Goal: Use online tool/utility: Use online tool/utility

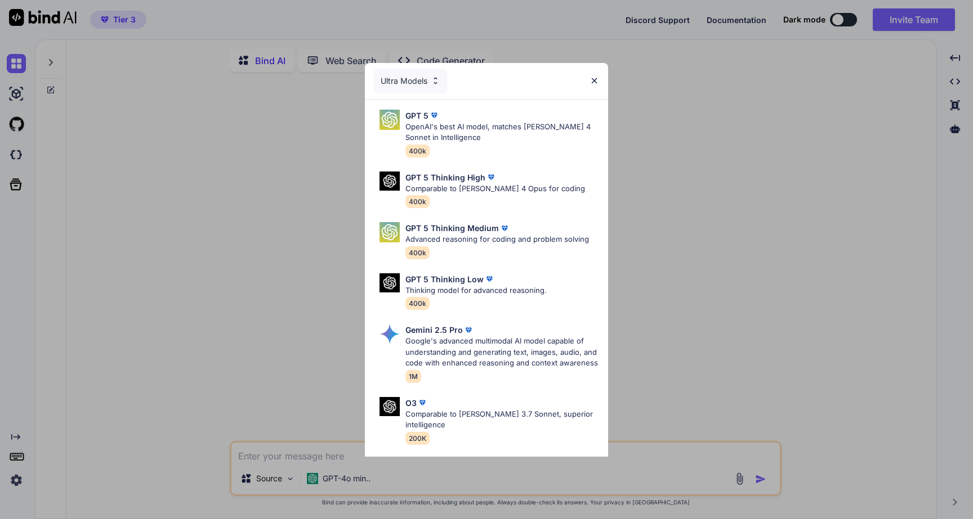
click at [594, 78] on img at bounding box center [594, 81] width 10 height 10
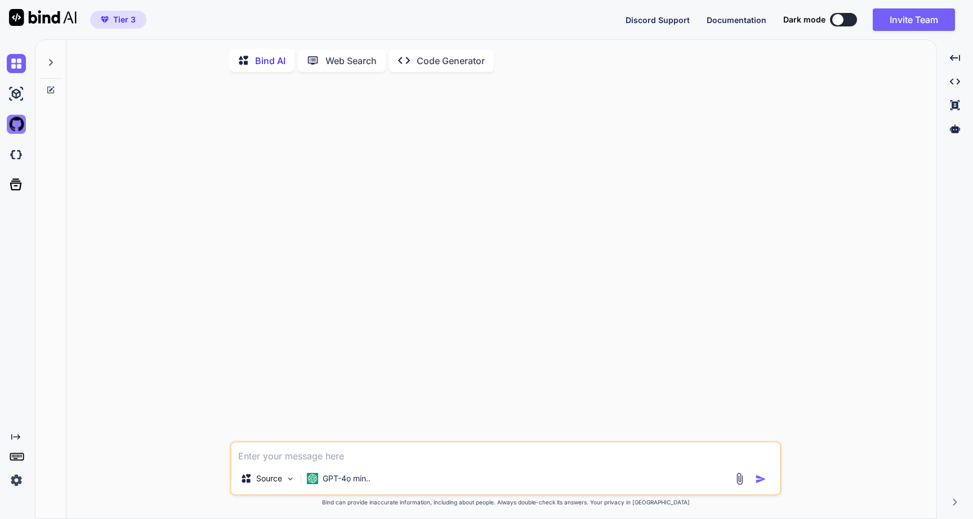
click at [12, 128] on img at bounding box center [16, 124] width 19 height 19
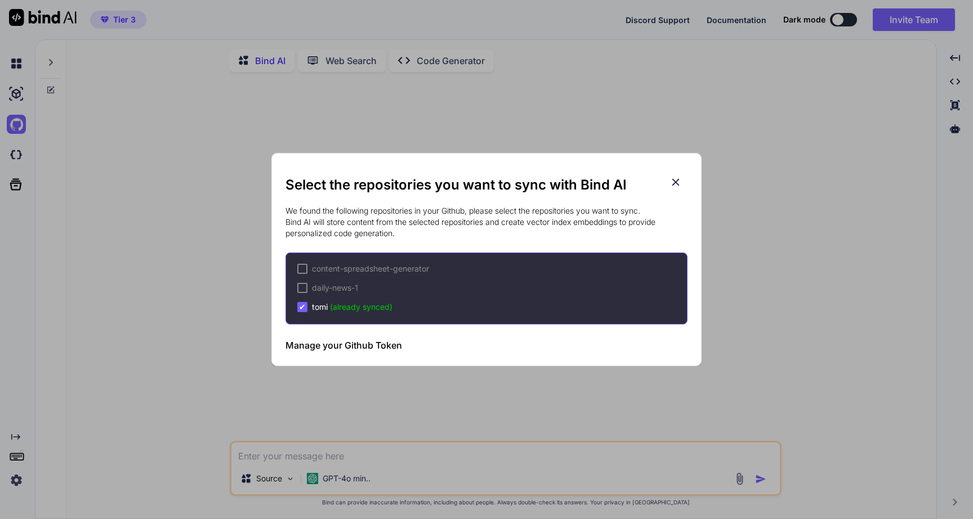
click at [345, 344] on h3 "Manage your Github Token" at bounding box center [343, 346] width 117 height 14
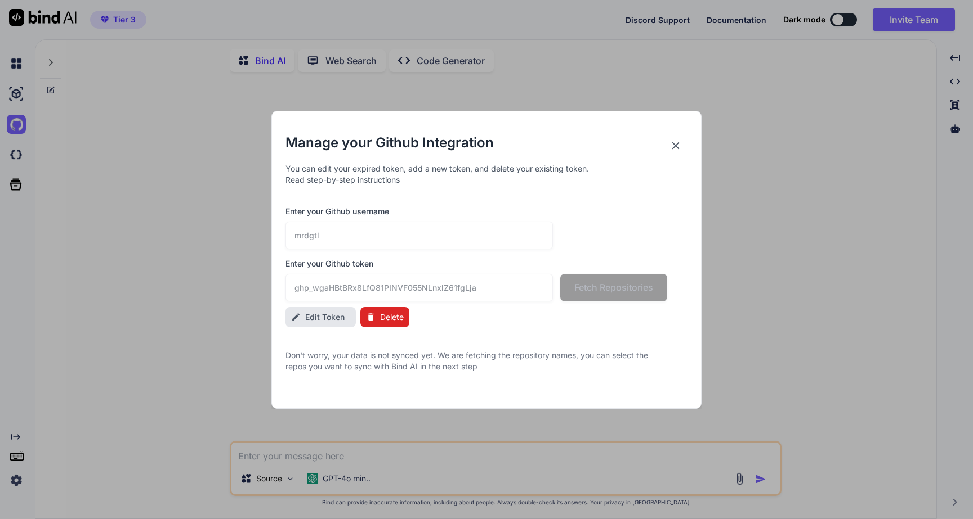
click at [677, 146] on icon at bounding box center [675, 146] width 12 height 12
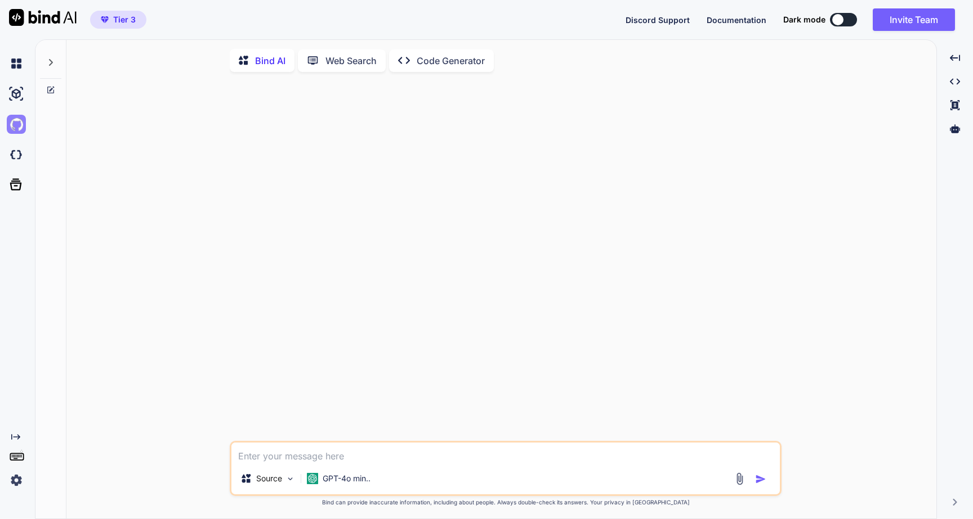
click at [15, 123] on img at bounding box center [16, 124] width 19 height 19
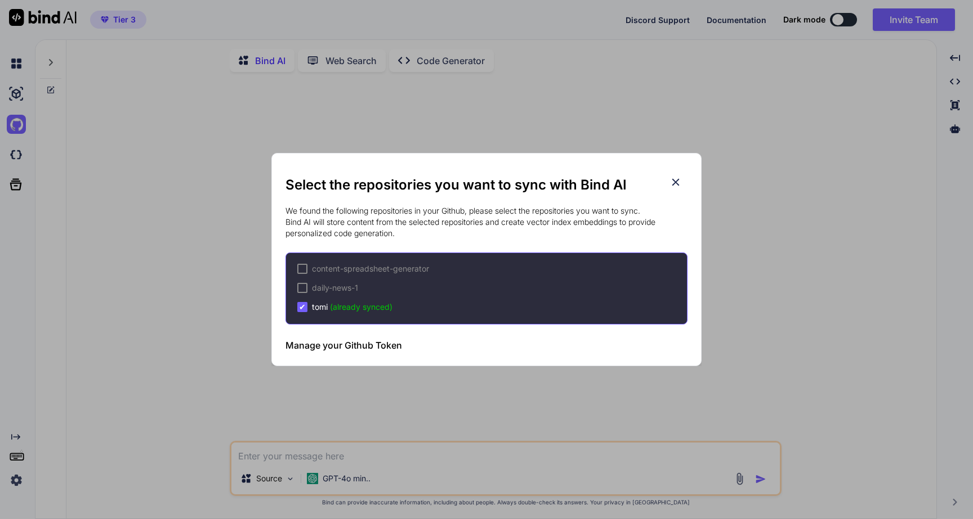
click at [347, 306] on span "(already synced)" at bounding box center [361, 307] width 62 height 10
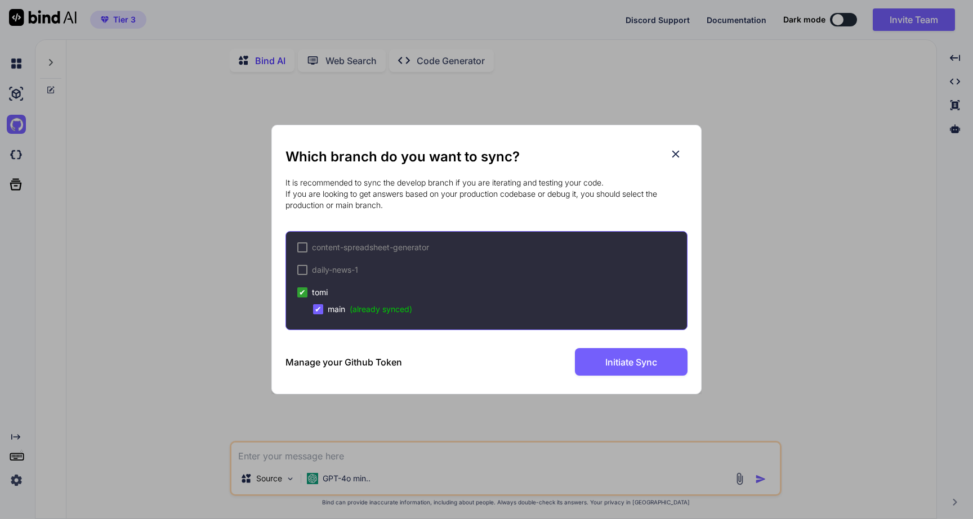
click at [319, 309] on span "✔" at bounding box center [318, 309] width 7 height 11
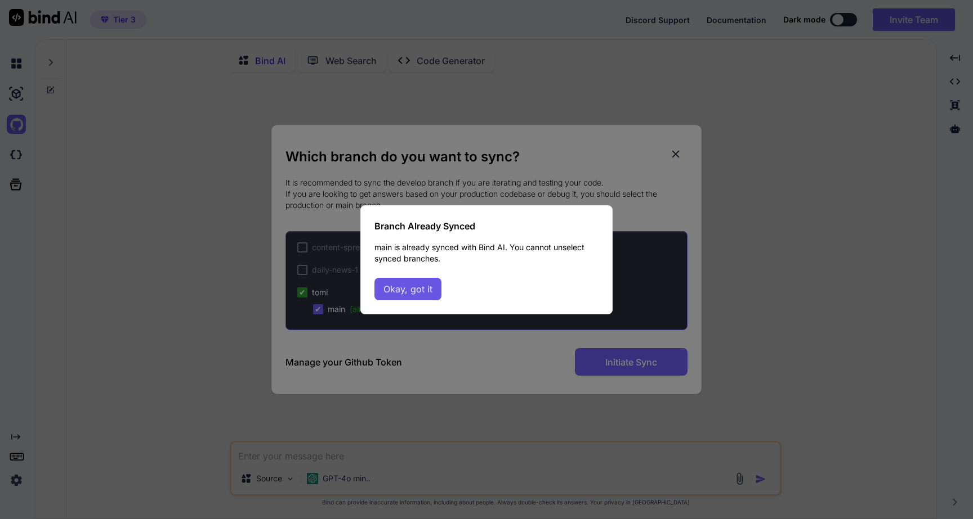
click at [417, 298] on button "Okay, got it" at bounding box center [407, 289] width 67 height 23
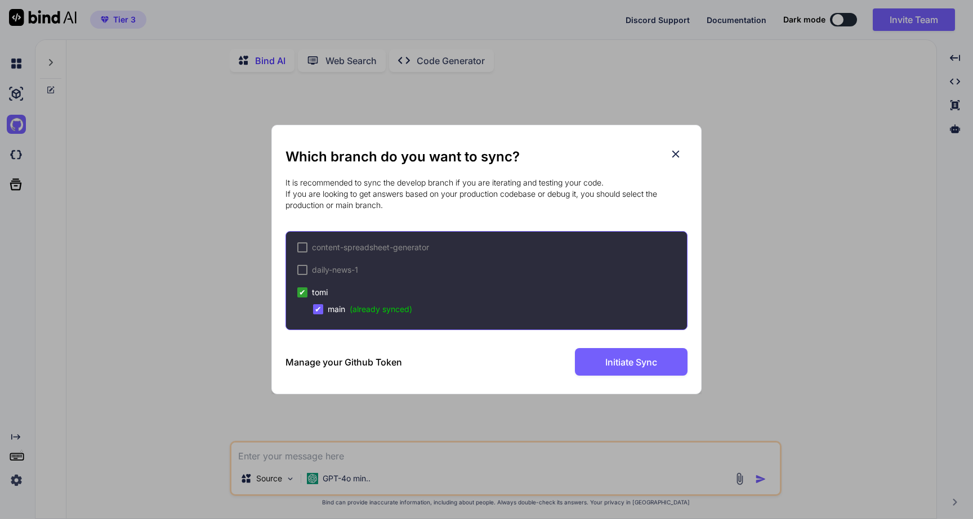
click at [676, 154] on icon at bounding box center [675, 154] width 7 height 7
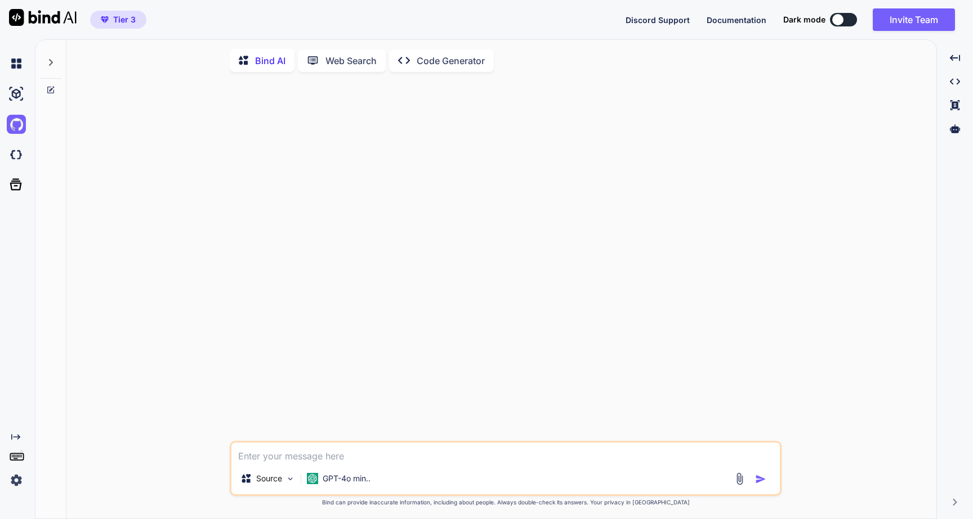
click at [442, 60] on p "Code Generator" at bounding box center [450, 61] width 68 height 14
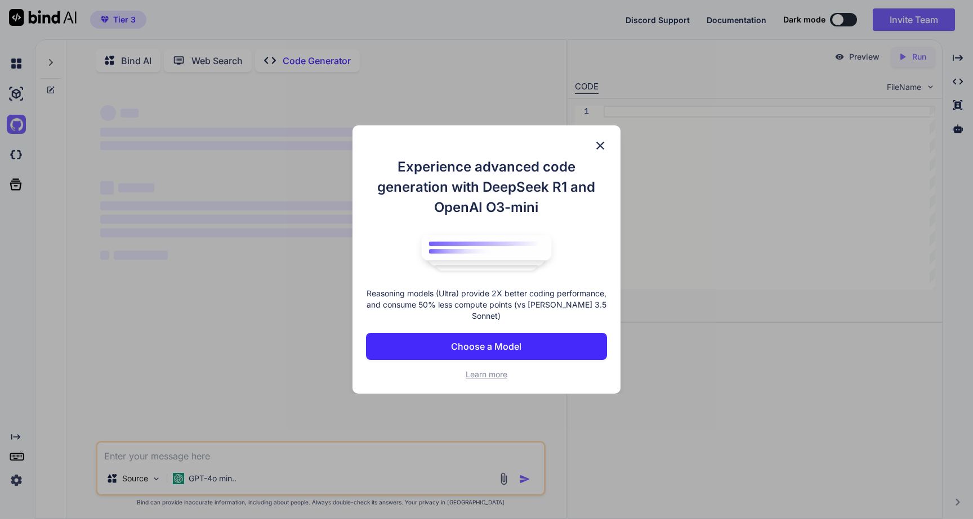
type textarea "x"
